Goal: Task Accomplishment & Management: Use online tool/utility

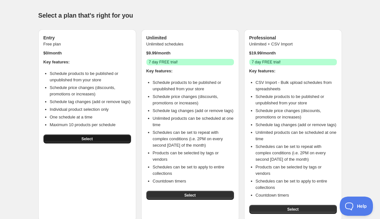
click at [89, 141] on span "Select" at bounding box center [87, 138] width 11 height 5
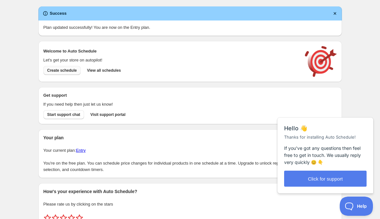
click at [70, 70] on span "Create schedule" at bounding box center [62, 70] width 30 height 5
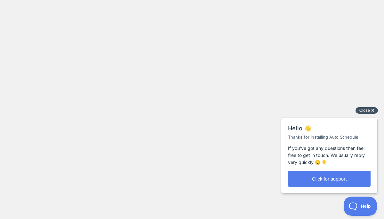
click at [368, 111] on span "Close" at bounding box center [364, 110] width 11 height 5
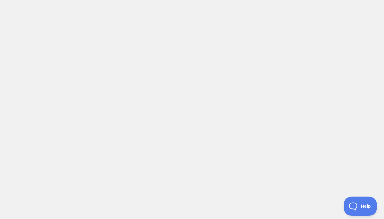
click at [214, 47] on body at bounding box center [192, 109] width 384 height 219
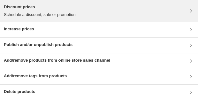
click at [24, 13] on p "Schedule a discount, sale or promotion" at bounding box center [40, 15] width 72 height 6
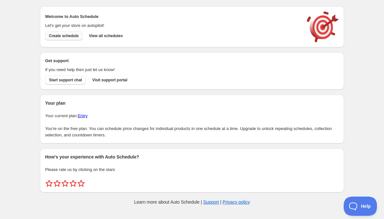
click at [69, 36] on span "Create schedule" at bounding box center [64, 35] width 30 height 5
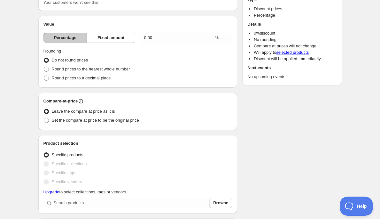
scroll to position [49, 0]
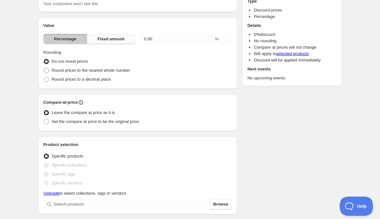
click at [118, 39] on span "Fixed amount" at bounding box center [111, 39] width 27 height 6
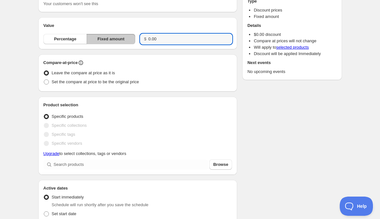
drag, startPoint x: 162, startPoint y: 39, endPoint x: 147, endPoint y: 38, distance: 15.0
click at [147, 38] on div "$ 0.00" at bounding box center [186, 39] width 92 height 10
type input "39.98"
click at [132, 82] on span "Set the compare at price to be the original price" at bounding box center [95, 81] width 87 height 5
click at [44, 80] on input "Set the compare at price to be the original price" at bounding box center [44, 79] width 0 height 0
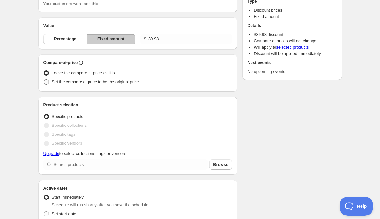
radio input "true"
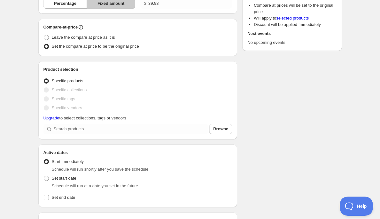
scroll to position [84, 0]
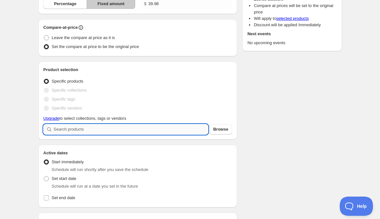
click at [82, 131] on input "search" at bounding box center [131, 129] width 155 height 10
type input "s"
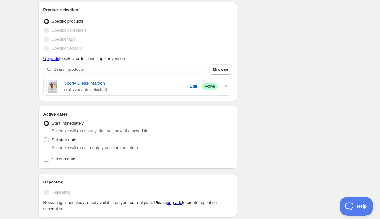
scroll to position [145, 0]
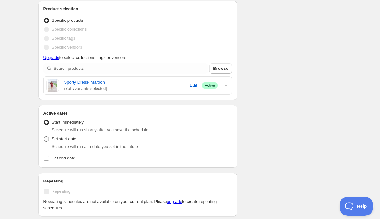
click at [67, 141] on span "Set start date" at bounding box center [64, 138] width 25 height 5
click at [44, 137] on input "Set start date" at bounding box center [44, 136] width 0 height 0
radio input "true"
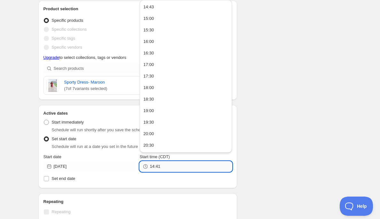
click at [176, 167] on input "14:41" at bounding box center [191, 166] width 82 height 10
type input "14:45"
click at [68, 180] on span "Set end date" at bounding box center [64, 178] width 24 height 5
click at [49, 180] on input "Set end date" at bounding box center [46, 178] width 5 height 5
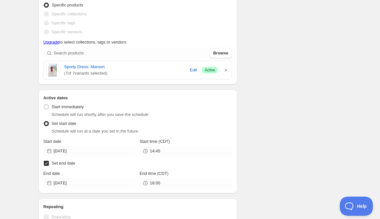
scroll to position [161, 0]
click at [57, 163] on span "Set end date" at bounding box center [64, 162] width 24 height 5
click at [49, 163] on input "Set end date" at bounding box center [46, 162] width 5 height 5
checkbox input "false"
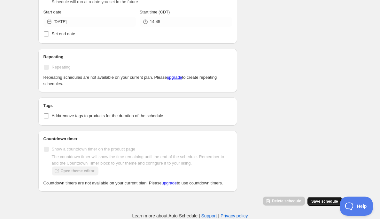
scroll to position [296, 0]
click at [322, 201] on span "Save schedule" at bounding box center [325, 201] width 27 height 5
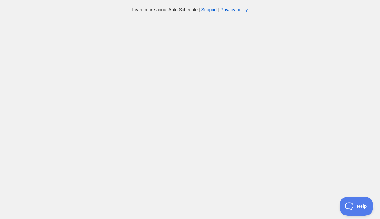
scroll to position [-2, 0]
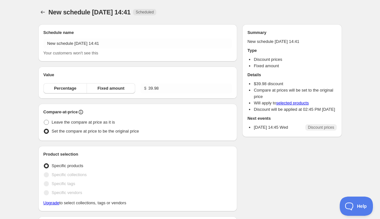
radio input "true"
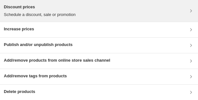
click at [24, 10] on h3 "Discount prices" at bounding box center [40, 7] width 72 height 6
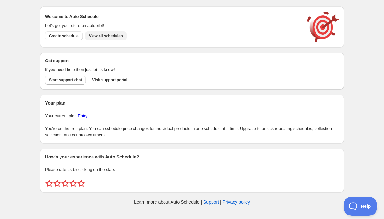
click at [112, 38] on span "View all schedules" at bounding box center [106, 35] width 34 height 5
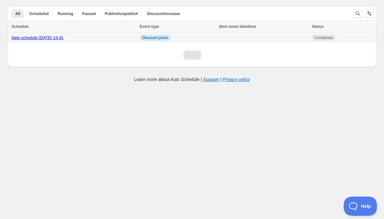
click at [59, 38] on link "New schedule [DATE] 14:41" at bounding box center [38, 37] width 52 height 5
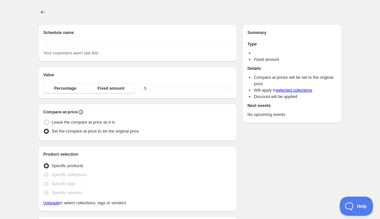
type input "New schedule [DATE] 14:41"
type input "39.98"
radio input "true"
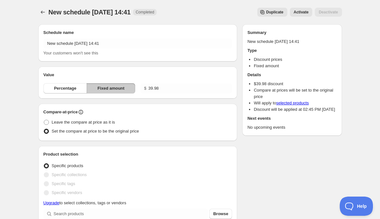
drag, startPoint x: 305, startPoint y: 11, endPoint x: 265, endPoint y: 10, distance: 40.0
click at [265, 10] on div "Duplicate Activate Deactivate" at bounding box center [252, 12] width 180 height 9
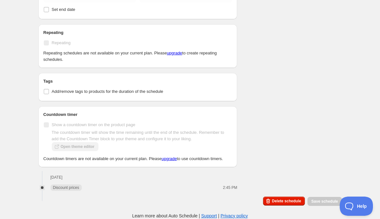
scroll to position [283, 0]
click at [288, 201] on span "Delete schedule" at bounding box center [286, 200] width 29 height 5
